Goal: Task Accomplishment & Management: Manage account settings

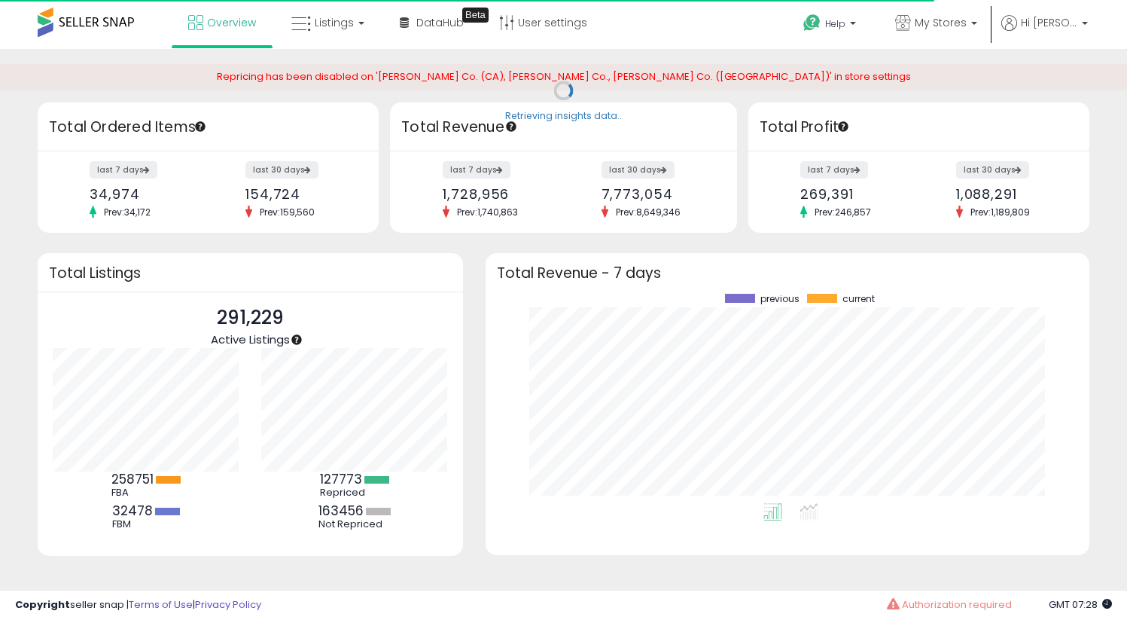
scroll to position [209, 574]
click at [967, 23] on span "My Stores" at bounding box center [941, 22] width 52 height 15
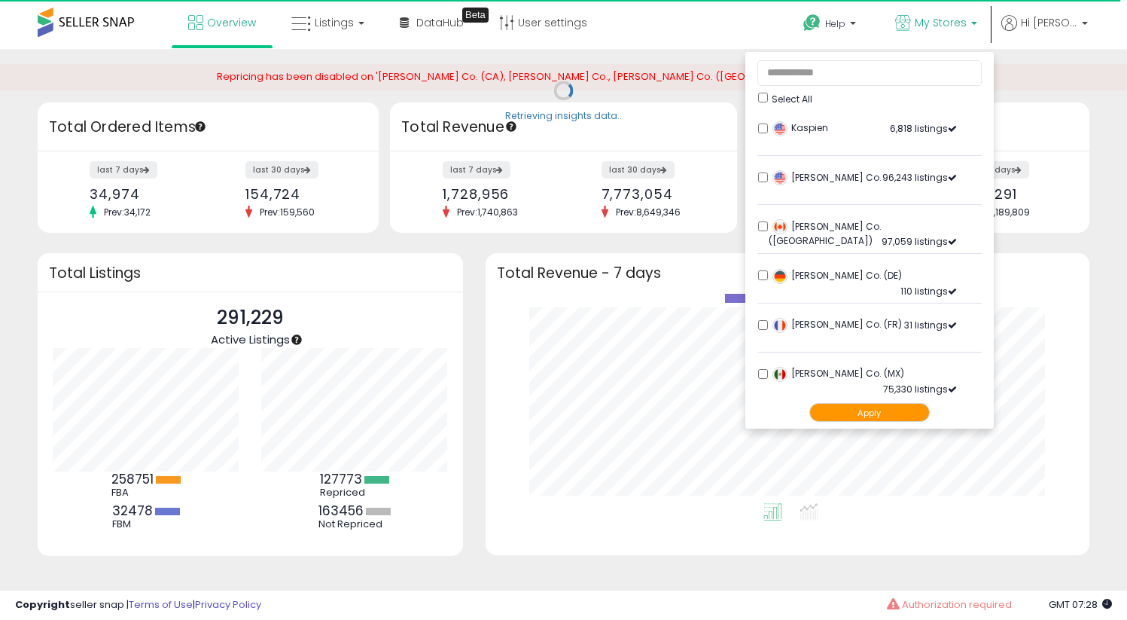
click at [899, 414] on button "Apply" at bounding box center [870, 412] width 120 height 19
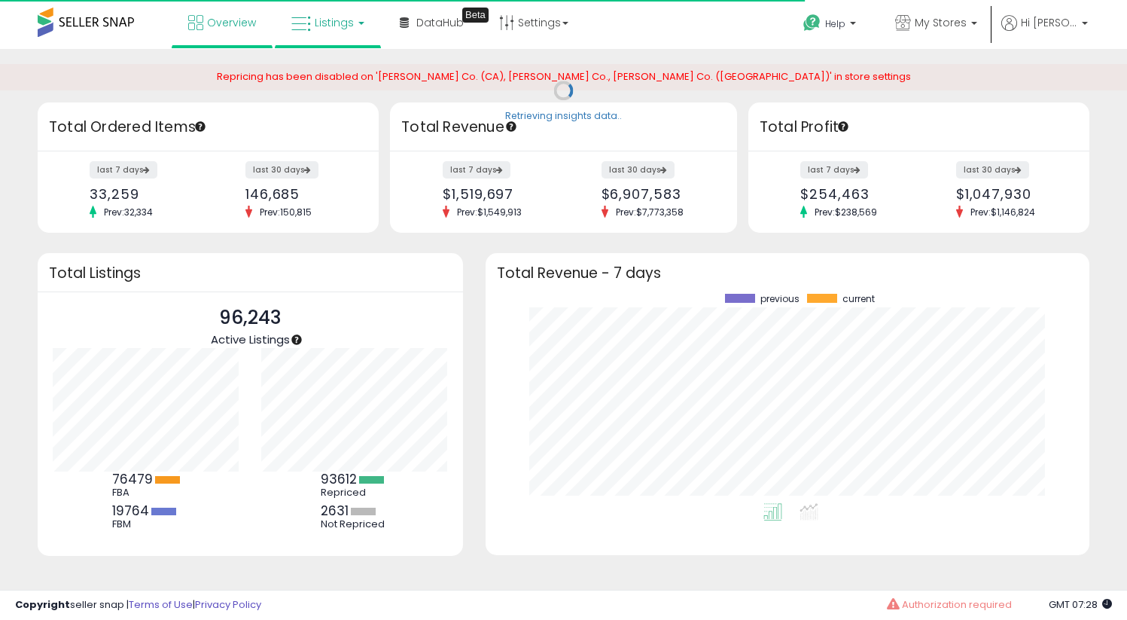
scroll to position [209, 574]
click at [340, 28] on span "Listings" at bounding box center [334, 22] width 39 height 15
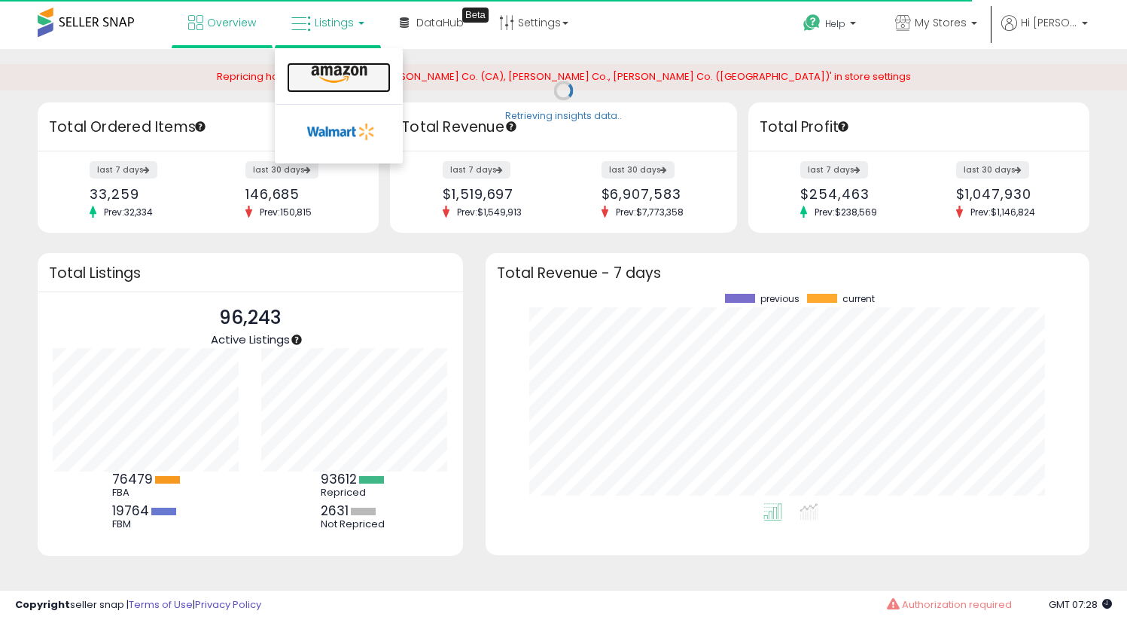
click at [333, 69] on icon at bounding box center [340, 75] width 66 height 20
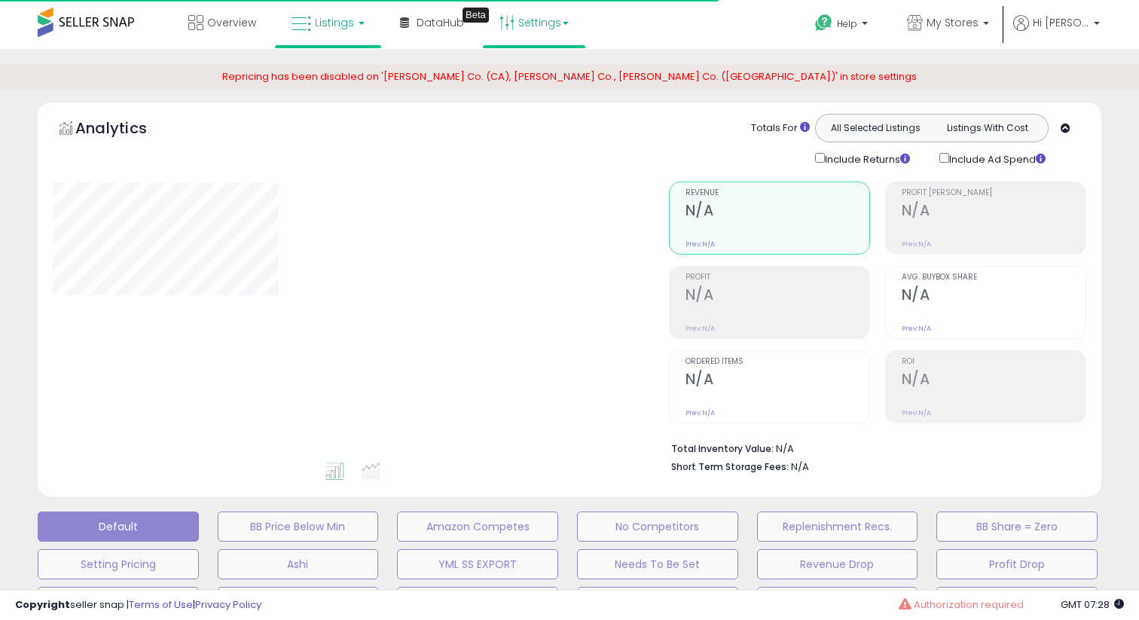
click at [561, 32] on link "Settings" at bounding box center [534, 22] width 92 height 45
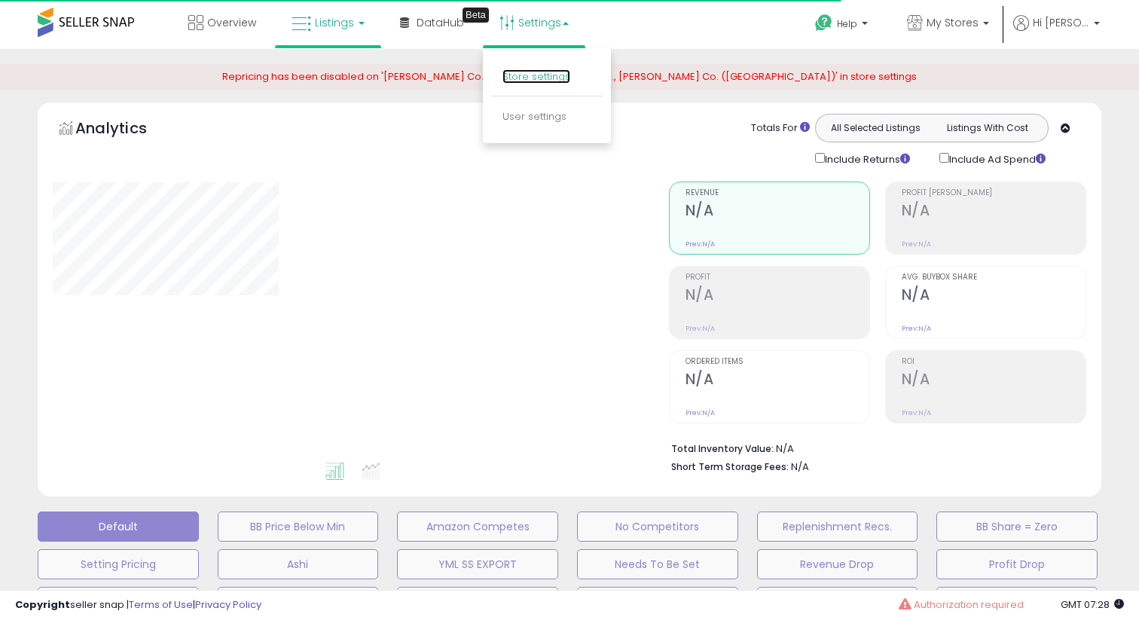
click at [549, 78] on link "Store settings" at bounding box center [536, 76] width 68 height 14
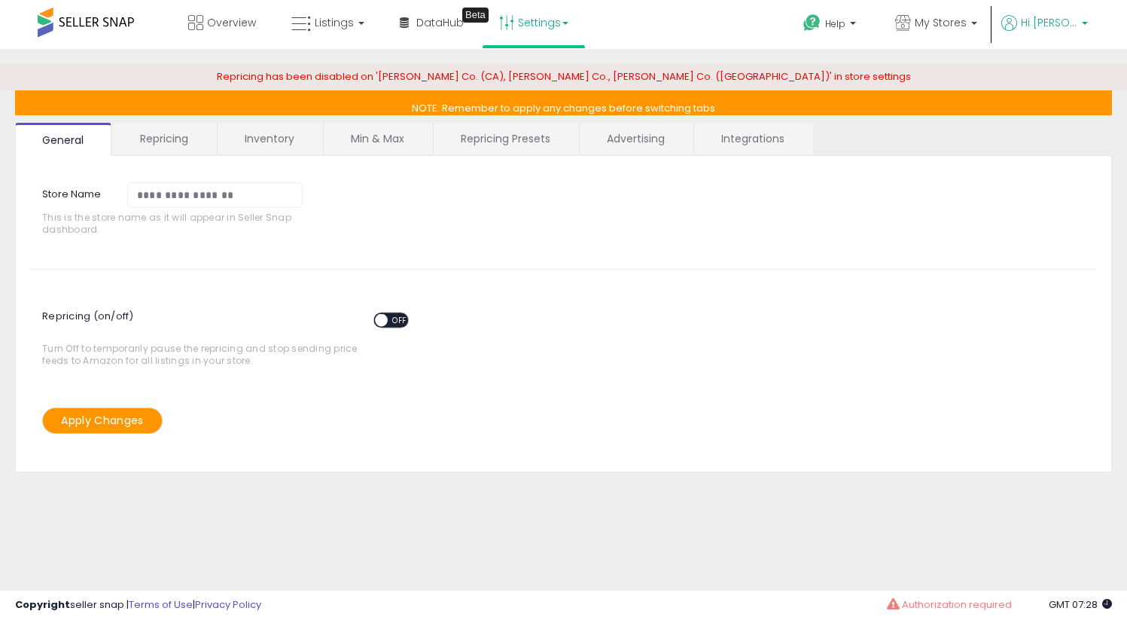
click at [1061, 32] on p "Hi [PERSON_NAME]" at bounding box center [1045, 24] width 87 height 19
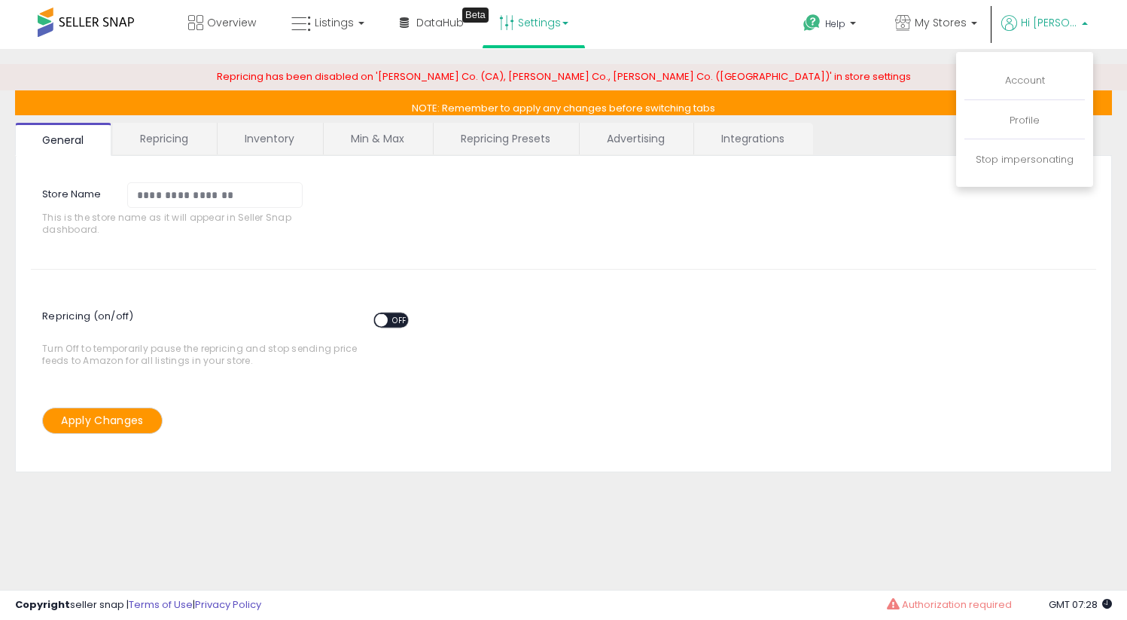
click at [1065, 25] on span "Hi [PERSON_NAME]" at bounding box center [1049, 22] width 56 height 15
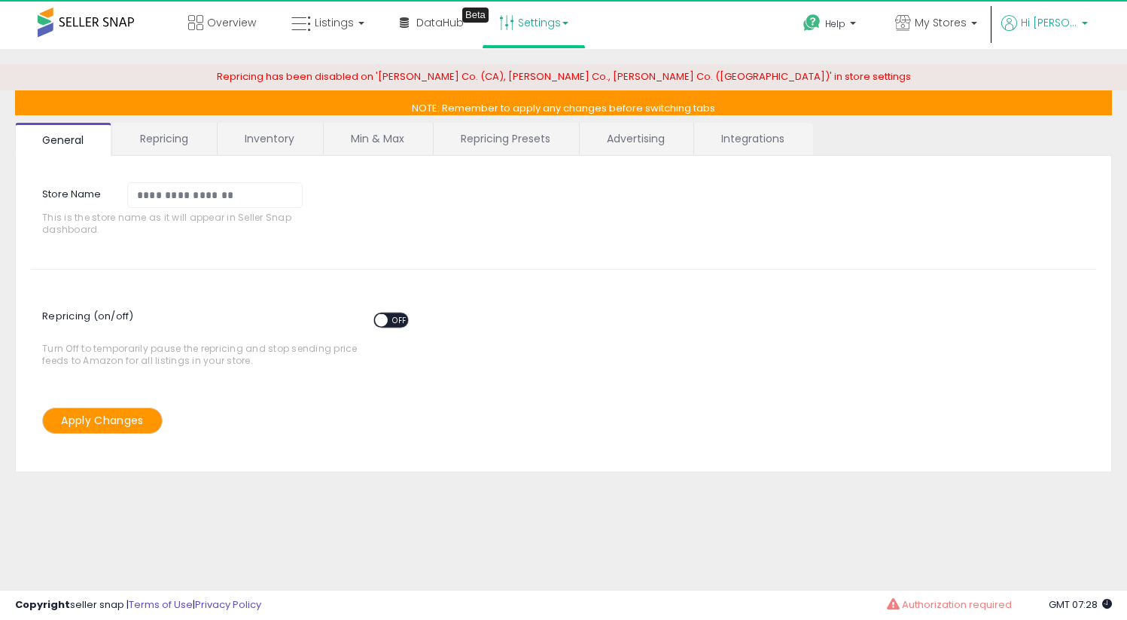
click at [1063, 26] on span "Hi [PERSON_NAME]" at bounding box center [1049, 22] width 56 height 15
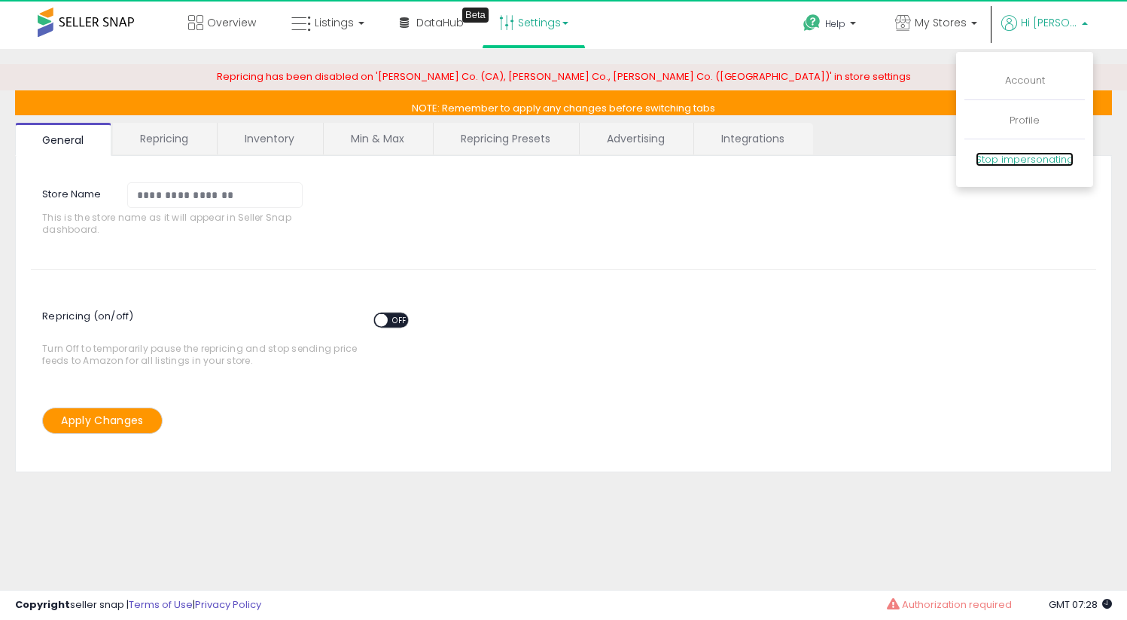
click at [1013, 154] on link "Stop impersonating" at bounding box center [1025, 159] width 98 height 14
